Goal: Task Accomplishment & Management: Manage account settings

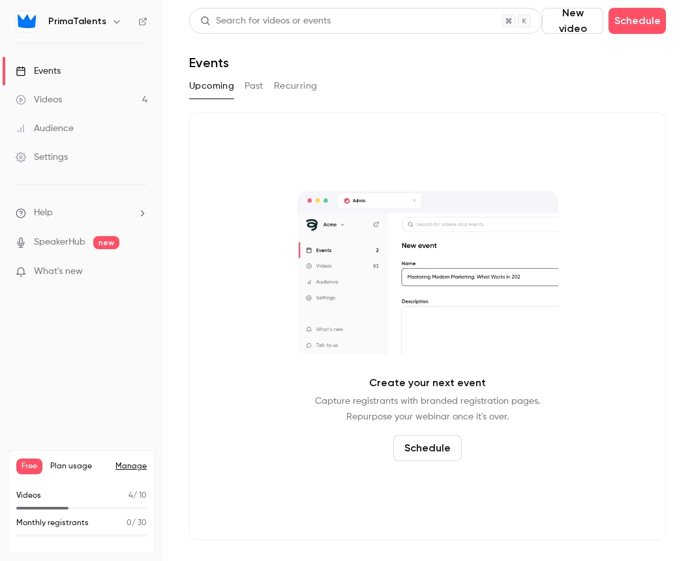
click at [78, 94] on link "Videos 4" at bounding box center [81, 99] width 163 height 29
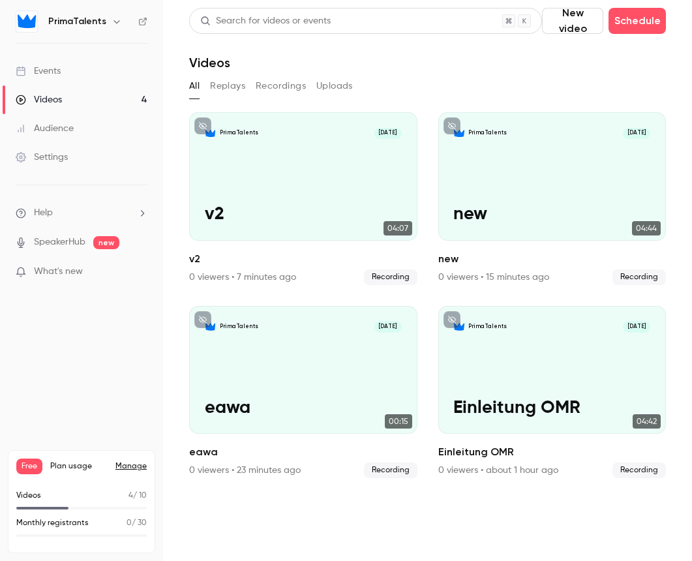
click at [70, 130] on div "Audience" at bounding box center [45, 128] width 58 height 13
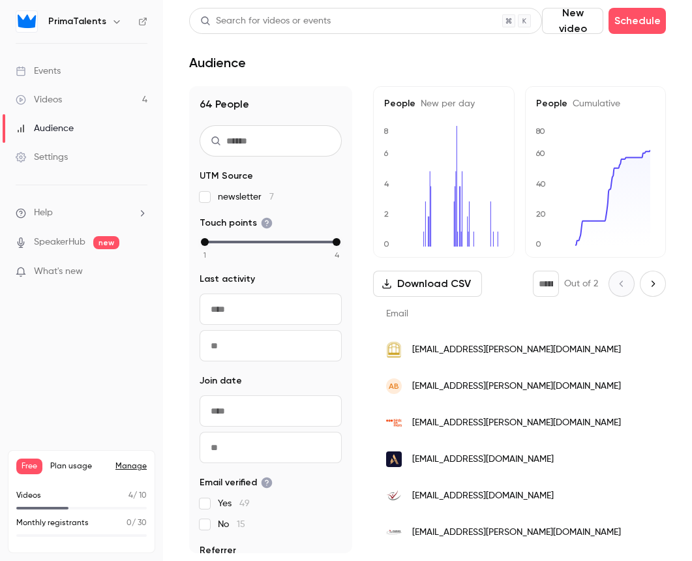
click at [66, 158] on div "Settings" at bounding box center [42, 157] width 52 height 13
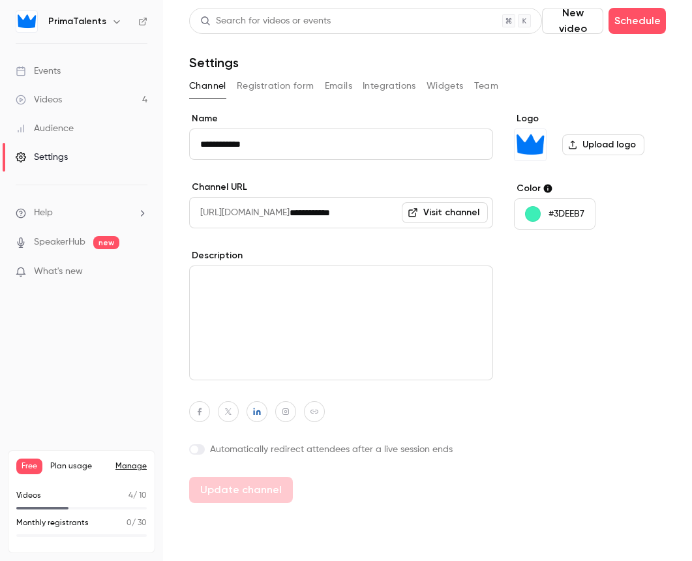
click at [50, 127] on div "Audience" at bounding box center [45, 128] width 58 height 13
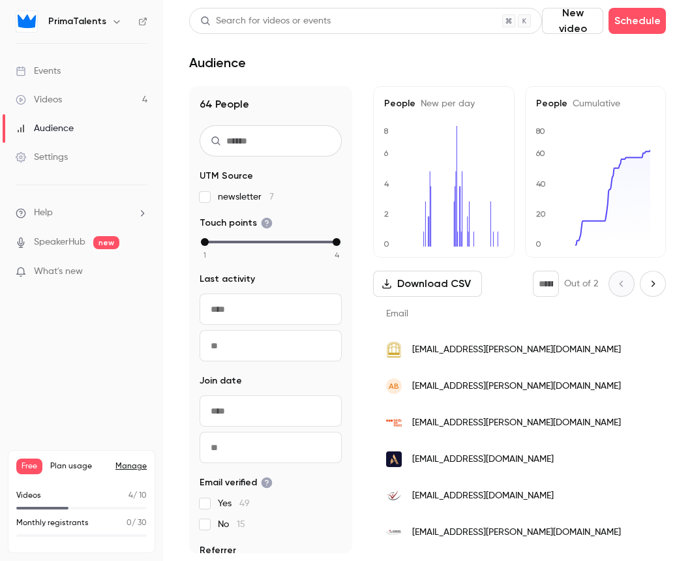
click at [59, 104] on div "Videos" at bounding box center [39, 99] width 46 height 13
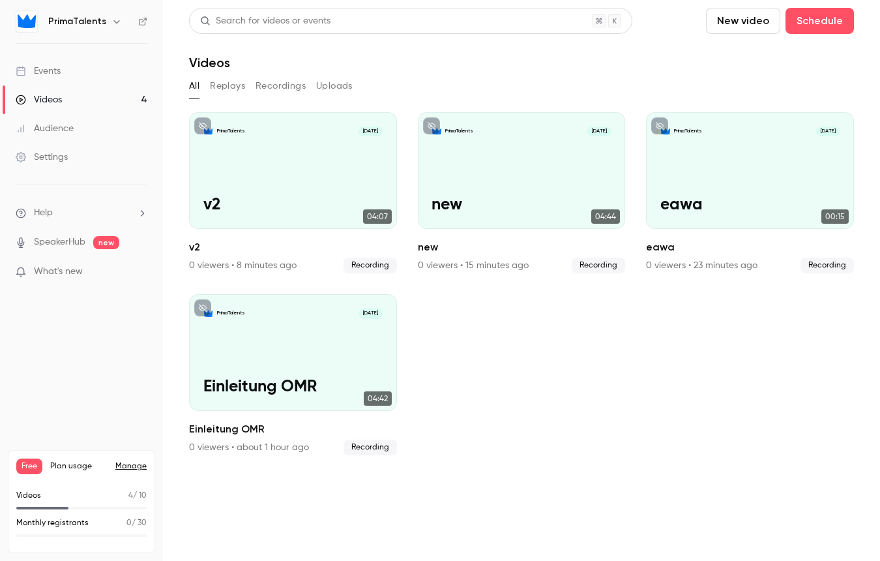
click at [60, 168] on link "Settings" at bounding box center [81, 157] width 163 height 29
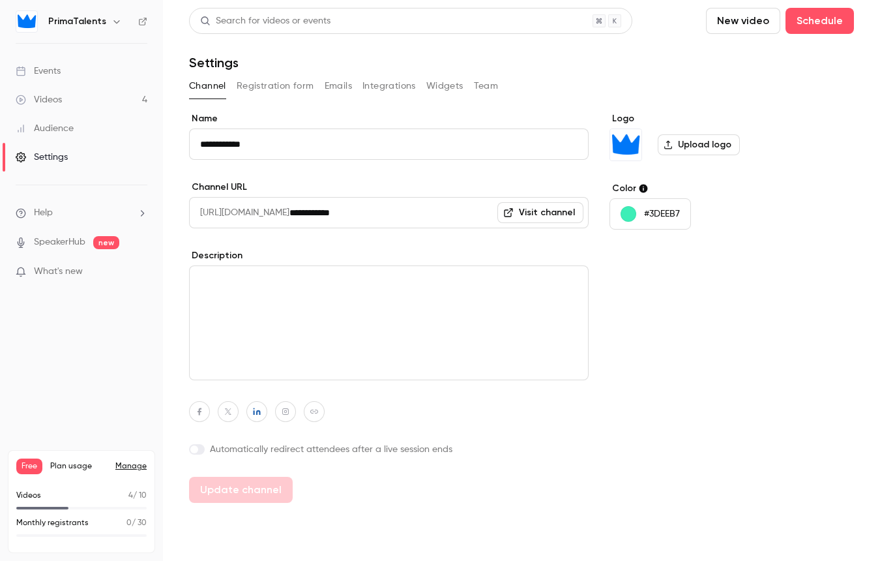
click at [490, 91] on button "Team" at bounding box center [486, 86] width 25 height 21
